Goal: Information Seeking & Learning: Learn about a topic

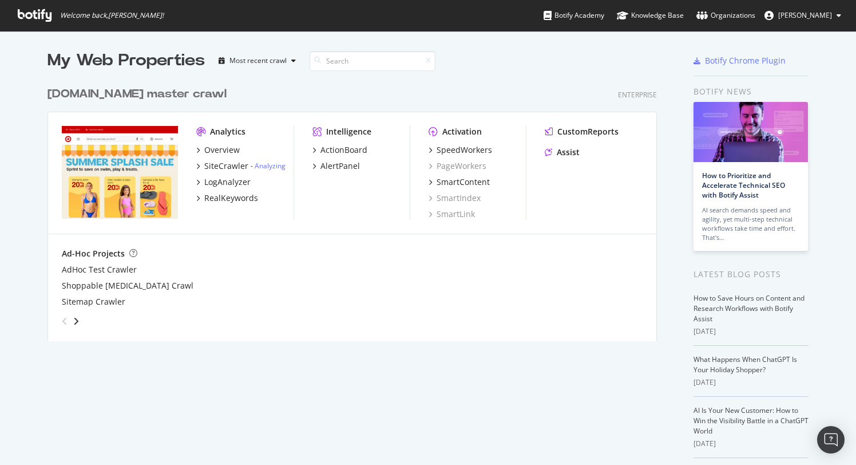
scroll to position [465, 856]
click at [226, 165] on div "SiteCrawler" at bounding box center [226, 165] width 44 height 11
